Goal: Task Accomplishment & Management: Manage account settings

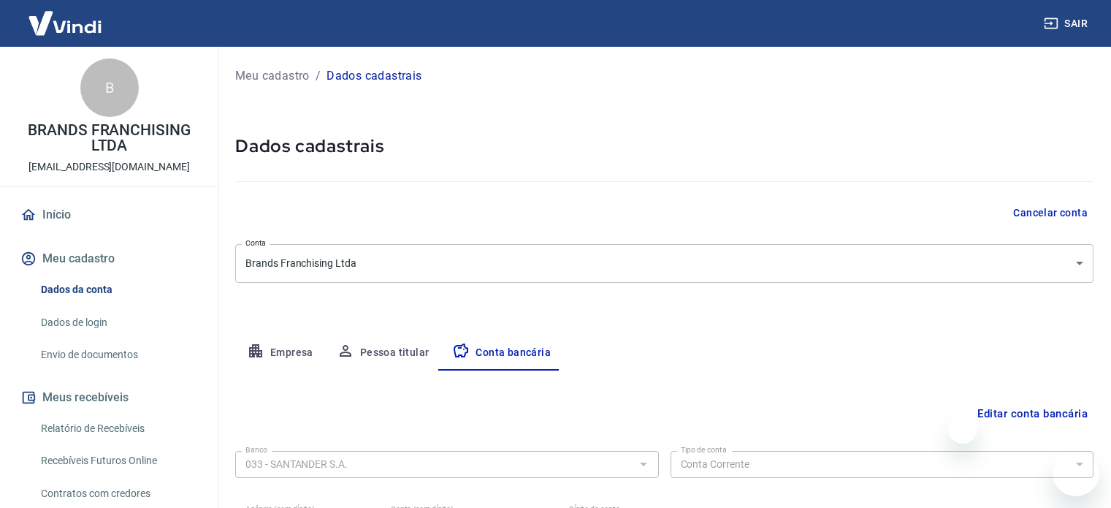
select select "1"
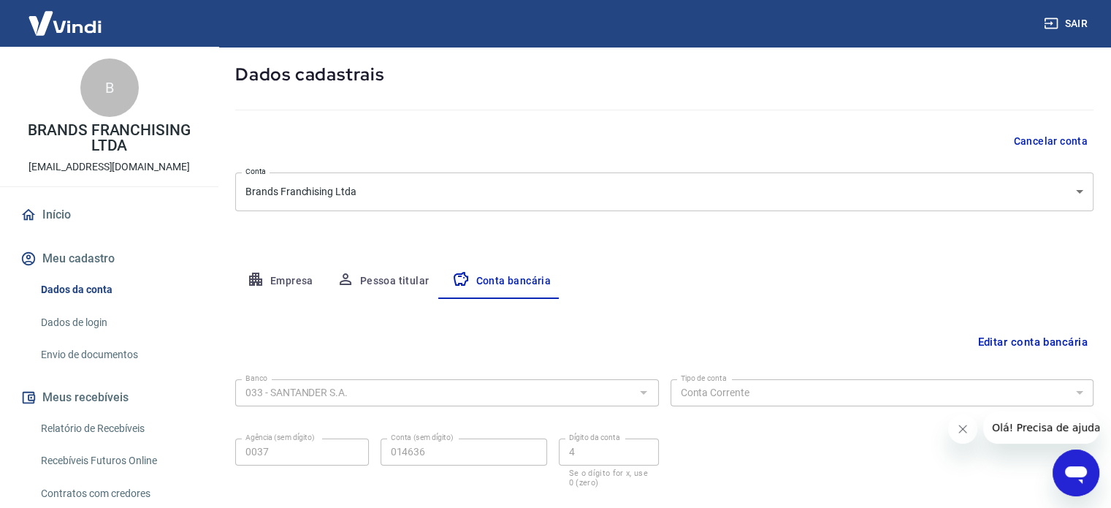
scroll to position [157, 0]
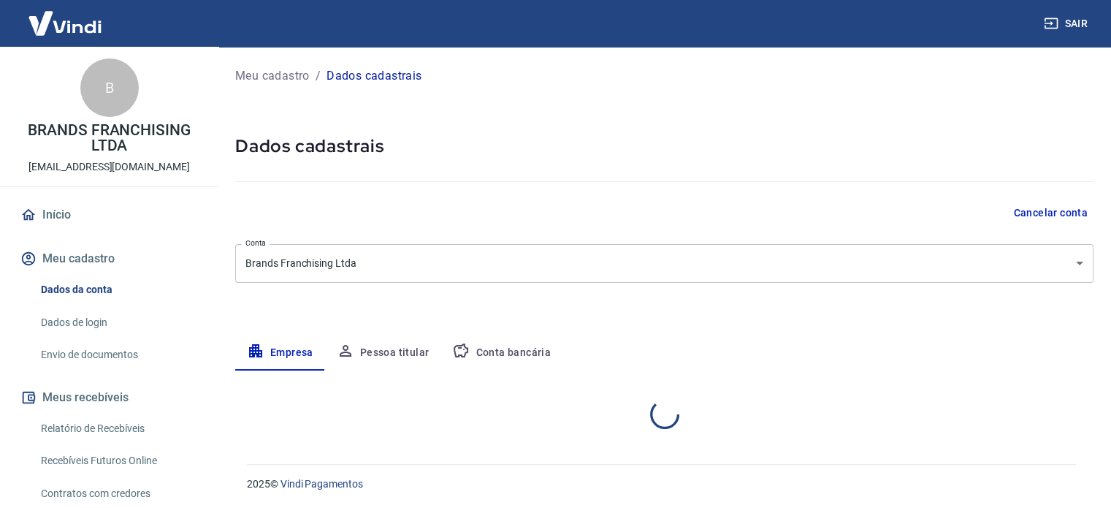
select select "SP"
